Goal: Information Seeking & Learning: Understand process/instructions

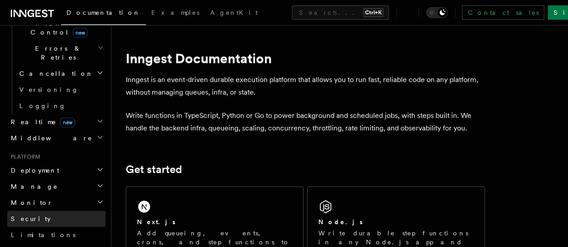
scroll to position [359, 0]
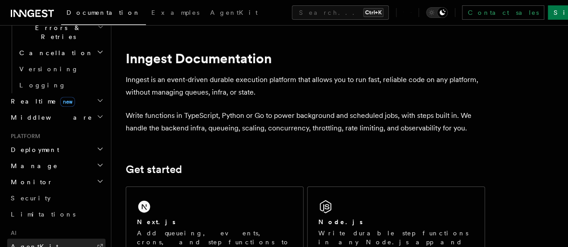
click at [49, 239] on link "AgentKit" at bounding box center [56, 247] width 98 height 16
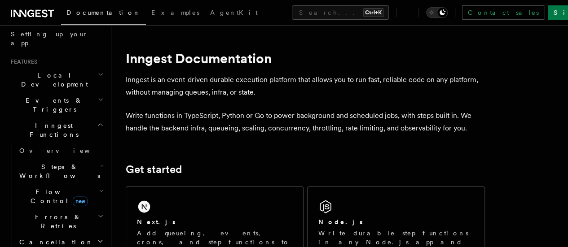
scroll to position [156, 0]
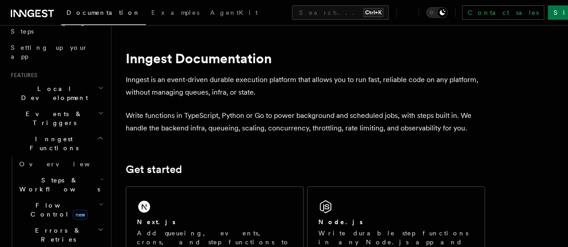
click at [68, 172] on h2 "Steps & Workflows" at bounding box center [61, 184] width 90 height 25
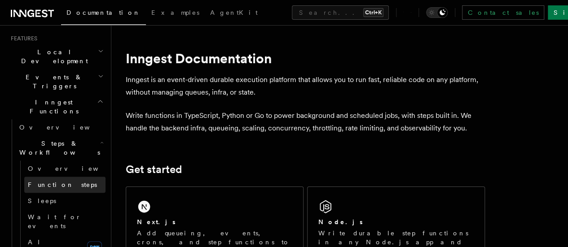
scroll to position [201, 0]
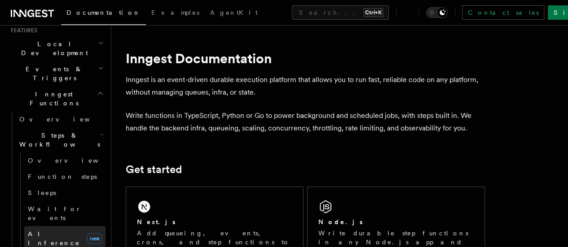
click at [66, 226] on link "AI Inference new" at bounding box center [64, 238] width 81 height 25
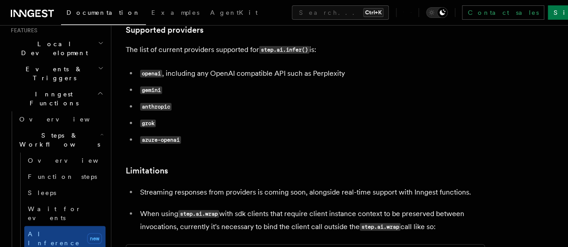
scroll to position [1167, 0]
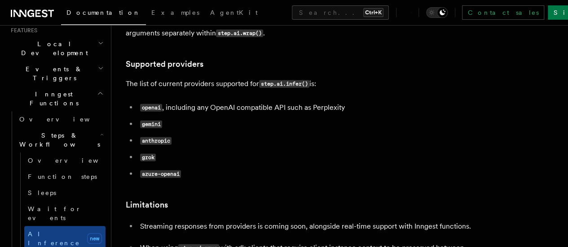
click at [257, 149] on ul "openai , including any OpenAI compatible API such as Perplexity gemini anthropi…" at bounding box center [305, 140] width 359 height 79
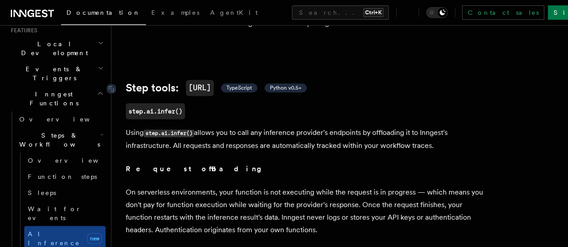
scroll to position [314, 0]
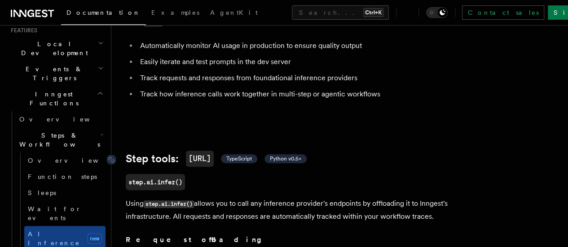
click at [203, 167] on code "[URL]" at bounding box center [200, 159] width 28 height 16
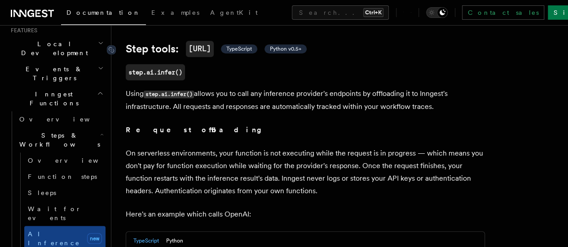
scroll to position [358, 0]
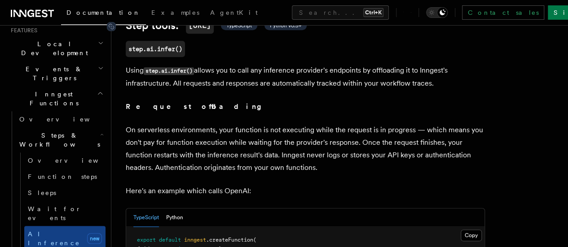
click at [249, 29] on span "TypeScript" at bounding box center [239, 25] width 26 height 7
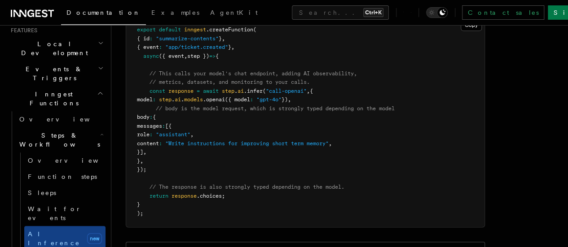
scroll to position [582, 0]
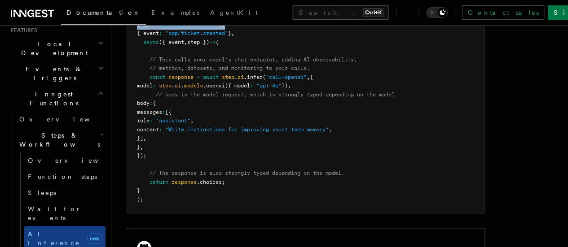
drag, startPoint x: 204, startPoint y: 42, endPoint x: 245, endPoint y: 55, distance: 43.3
click at [243, 54] on pre "export default inngest .createFunction ( { id : "summarize-contents" } , { even…" at bounding box center [305, 108] width 358 height 211
click at [271, 65] on pre "export default inngest .createFunction ( { id : "summarize-contents" } , { even…" at bounding box center [305, 108] width 358 height 211
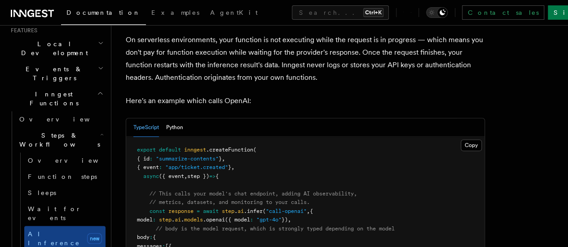
scroll to position [448, 0]
drag, startPoint x: 192, startPoint y: 126, endPoint x: 228, endPoint y: 128, distance: 35.5
click at [226, 108] on p "Here's an example which calls OpenAI:" at bounding box center [305, 101] width 359 height 13
drag, startPoint x: 254, startPoint y: 134, endPoint x: 245, endPoint y: 113, distance: 22.9
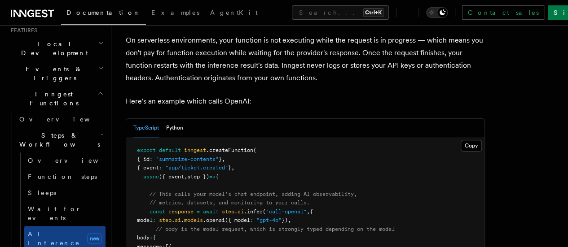
click at [231, 144] on div "TypeScript Python Copy Copied export default inngest .createFunction ( { id : "…" at bounding box center [305, 234] width 359 height 230
click at [178, 137] on button "Python" at bounding box center [174, 128] width 17 height 18
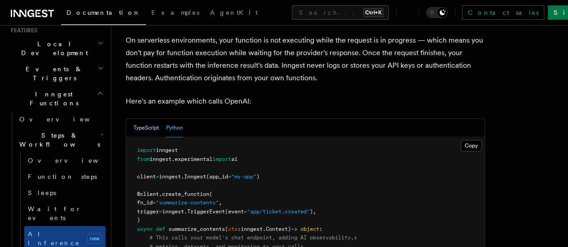
click at [145, 137] on button "TypeScript" at bounding box center [146, 128] width 26 height 18
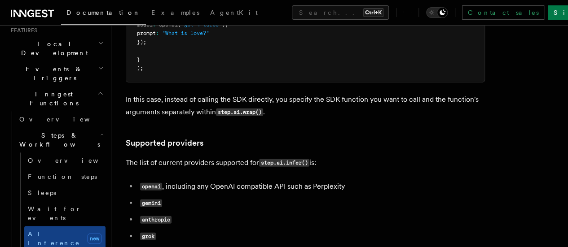
scroll to position [1121, 0]
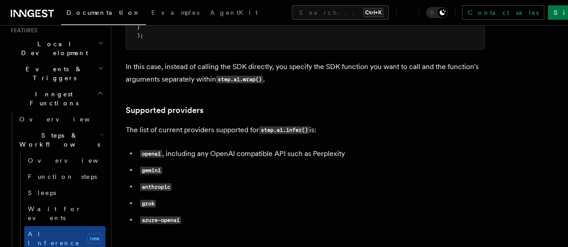
click at [199, 161] on li "openai , including any OpenAI compatible API such as Perplexity" at bounding box center [311, 154] width 348 height 13
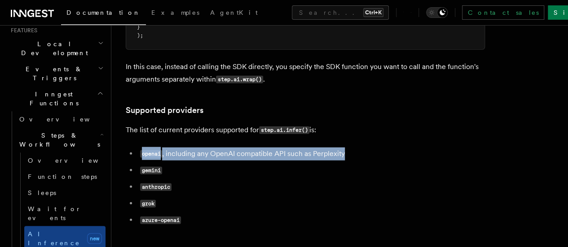
click at [199, 161] on li "openai , including any OpenAI compatible API such as Perplexity" at bounding box center [311, 154] width 348 height 13
click at [194, 166] on div at bounding box center [194, 166] width 0 height 0
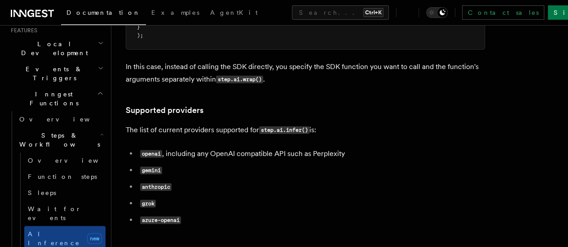
click at [211, 187] on ul "openai , including any OpenAI compatible API such as Perplexity gemini anthropi…" at bounding box center [305, 187] width 359 height 79
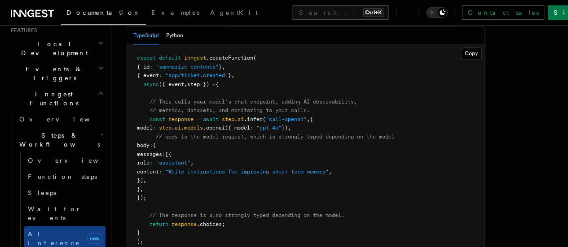
scroll to position [537, 0]
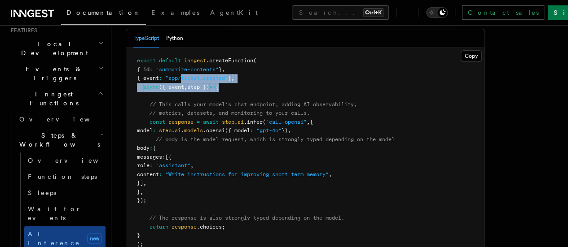
drag, startPoint x: 189, startPoint y: 108, endPoint x: 251, endPoint y: 127, distance: 64.8
click at [236, 119] on pre "export default inngest .createFunction ( { id : "summarize-contents" } , { even…" at bounding box center [305, 153] width 358 height 211
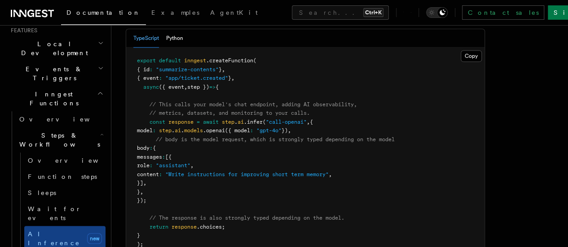
click at [251, 127] on pre "export default inngest .createFunction ( { id : "summarize-contents" } , { even…" at bounding box center [305, 153] width 358 height 211
click at [187, 73] on span ""summarize-contents"" at bounding box center [187, 69] width 63 height 6
click at [461, 62] on button "Copy Copied" at bounding box center [471, 56] width 21 height 12
drag, startPoint x: 283, startPoint y: 69, endPoint x: 258, endPoint y: 70, distance: 24.7
click at [273, 48] on div "TypeScript Python" at bounding box center [305, 38] width 358 height 18
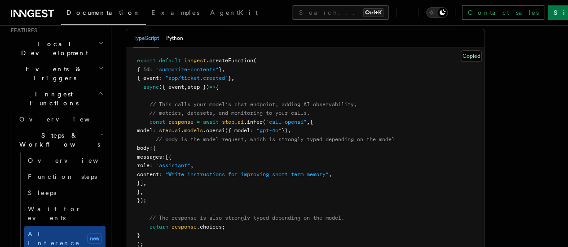
drag, startPoint x: 189, startPoint y: 73, endPoint x: 171, endPoint y: 77, distance: 18.8
click at [187, 75] on pre "export default inngest .createFunction ( { id : "summarize-contents" } , { even…" at bounding box center [305, 153] width 358 height 211
drag, startPoint x: 171, startPoint y: 77, endPoint x: 139, endPoint y: 81, distance: 32.5
click at [140, 81] on pre "export default inngest .createFunction ( { id : "summarize-contents" } , { even…" at bounding box center [305, 153] width 358 height 211
click at [131, 80] on pre "export default inngest .createFunction ( { id : "summarize-contents" } , { even…" at bounding box center [305, 153] width 358 height 211
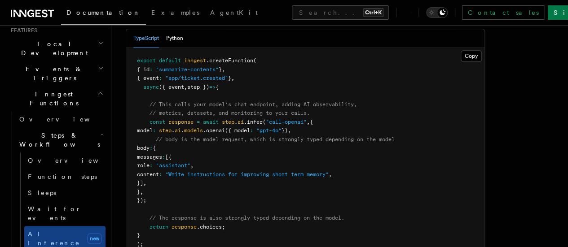
click at [197, 91] on pre "export default inngest .createFunction ( { id : "summarize-contents" } , { even…" at bounding box center [305, 153] width 358 height 211
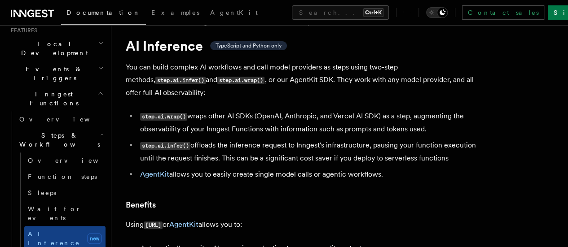
scroll to position [0, 0]
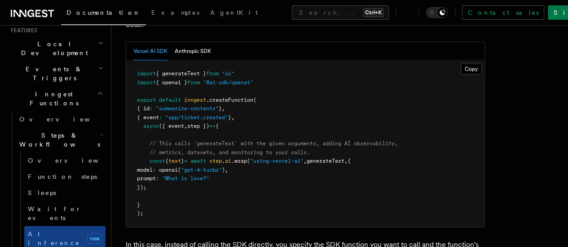
click at [0, 0] on span "AgentKit: AI and agent orchestration" at bounding box center [0, 0] width 0 height 0
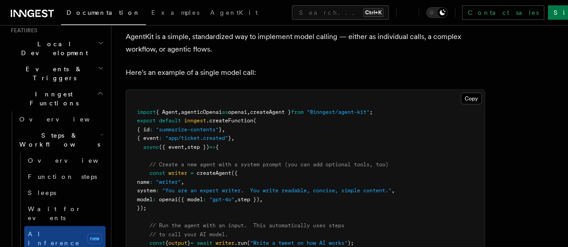
scroll to position [2679, 0]
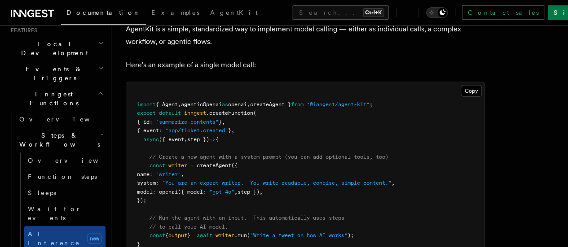
click at [291, 108] on span "createAgent }" at bounding box center [270, 104] width 41 height 6
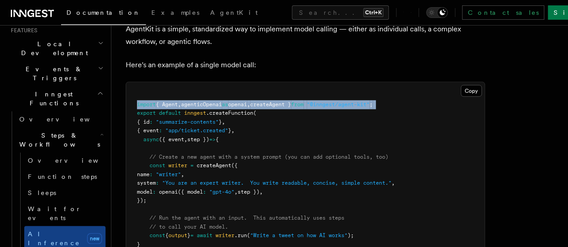
click at [291, 108] on span "createAgent }" at bounding box center [270, 104] width 41 height 6
copy code "import { Agent , agenticOpenai as openai , createAgent } from "@inngest/agent-k…"
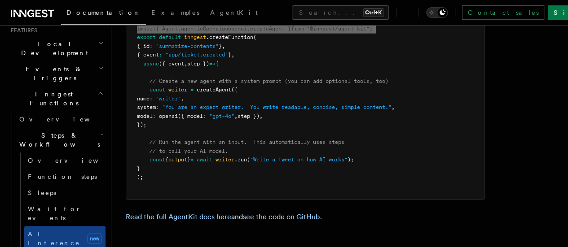
scroll to position [2769, 0]
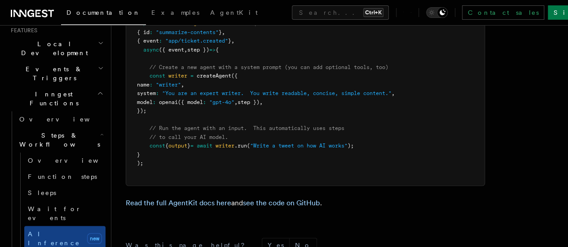
click at [274, 100] on pre "import { Agent , agenticOpenai as openai , createAgent } from "@inngest/agent-k…" at bounding box center [305, 89] width 358 height 193
drag, startPoint x: 148, startPoint y: 116, endPoint x: 178, endPoint y: 147, distance: 42.9
click at [178, 147] on pre "import { Agent , agenticOpenai as openai , createAgent } from "@inngest/agent-k…" at bounding box center [305, 89] width 358 height 193
copy code "const writer = createAgent ({ name : "writer" , system : "You are an expert wri…"
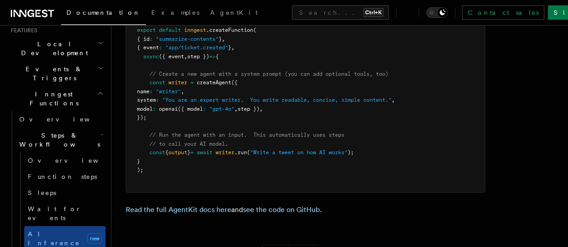
scroll to position [2814, 0]
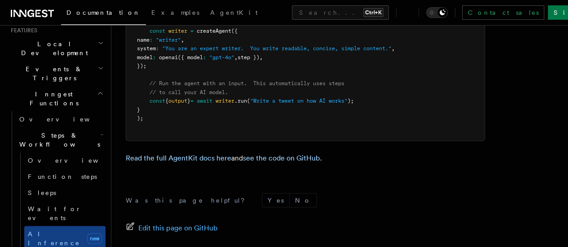
drag, startPoint x: 233, startPoint y: 131, endPoint x: 217, endPoint y: 135, distance: 15.9
click at [232, 131] on pre "import { Agent , agenticOpenai as openai , createAgent } from "@inngest/agent-k…" at bounding box center [305, 44] width 358 height 193
click at [168, 104] on span "{" at bounding box center [166, 101] width 3 height 6
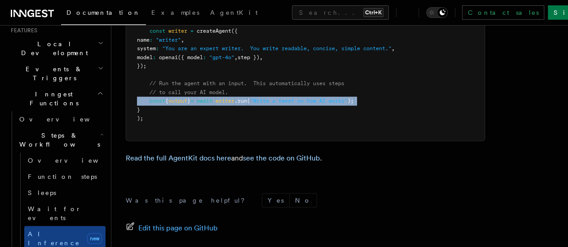
click at [168, 104] on span "{" at bounding box center [166, 101] width 3 height 6
copy code "const { output } = await writer .run ( "Write a tweet on how AI works" );"
